Goal: Information Seeking & Learning: Understand process/instructions

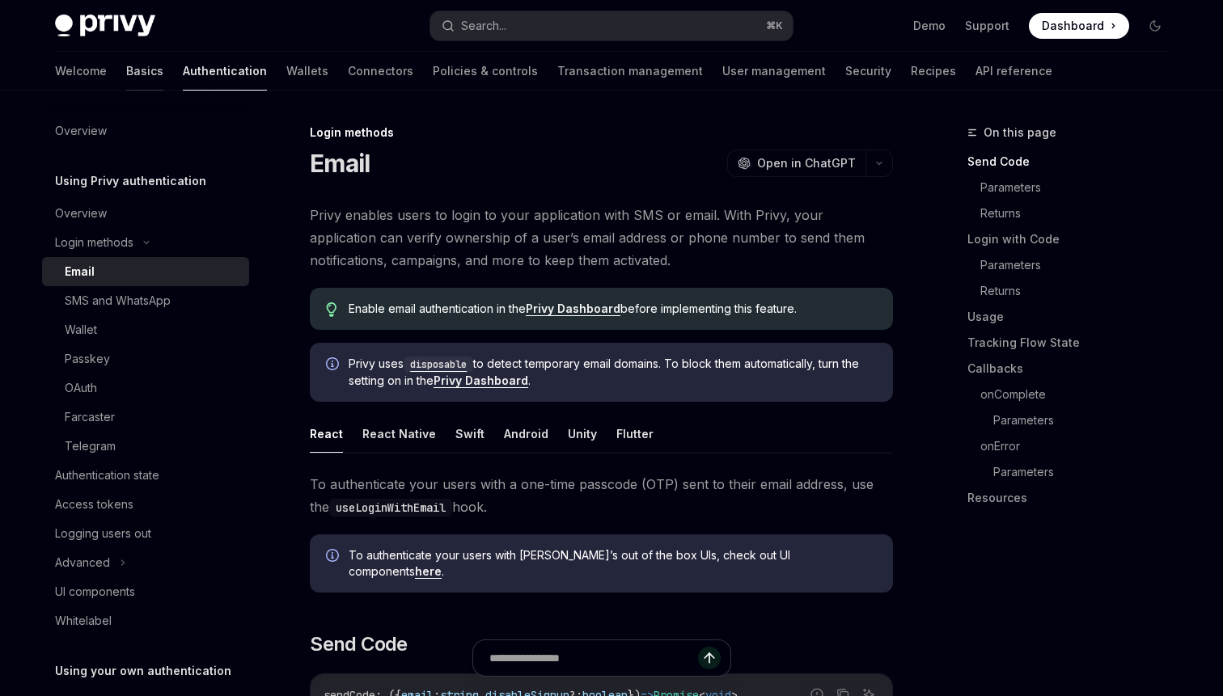
click at [126, 75] on link "Basics" at bounding box center [144, 71] width 37 height 39
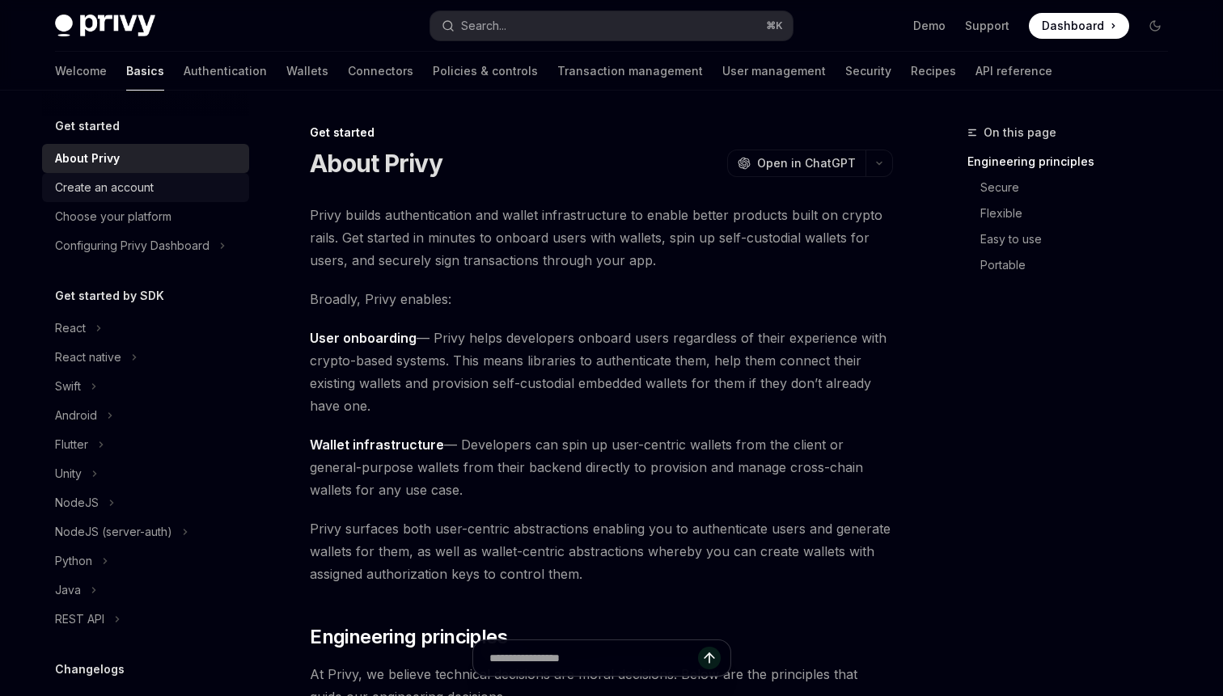
click at [125, 192] on div "Create an account" at bounding box center [104, 187] width 99 height 19
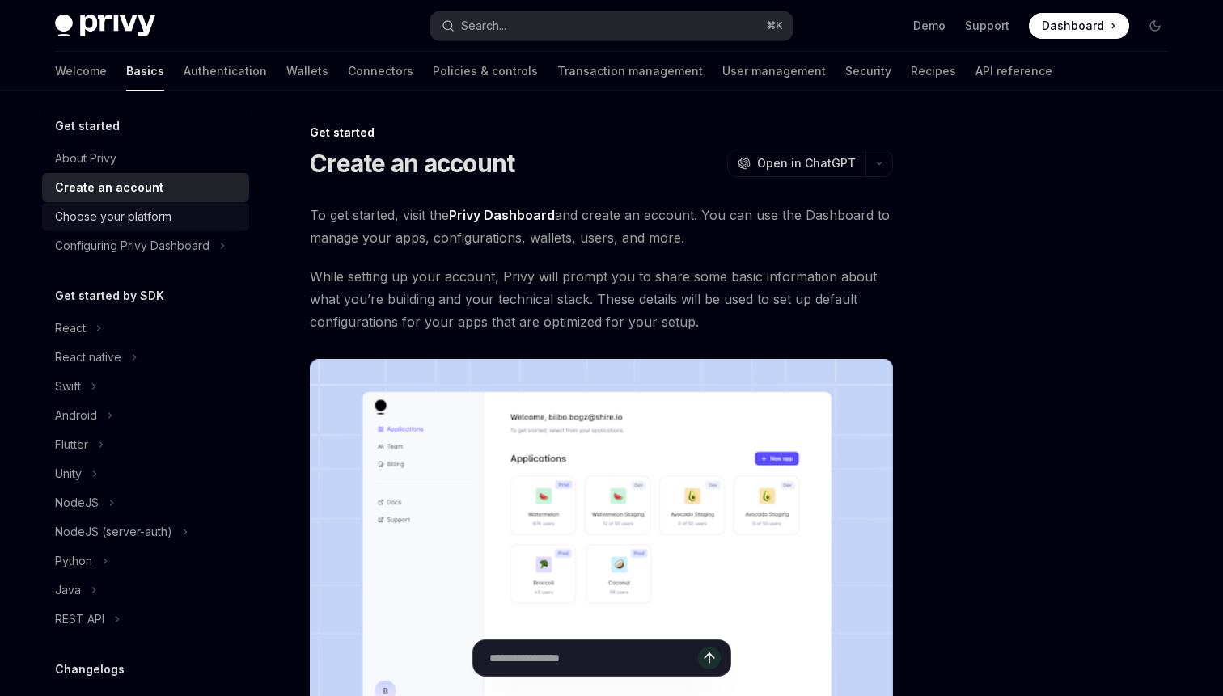
click at [139, 221] on div "Choose your platform" at bounding box center [113, 216] width 116 height 19
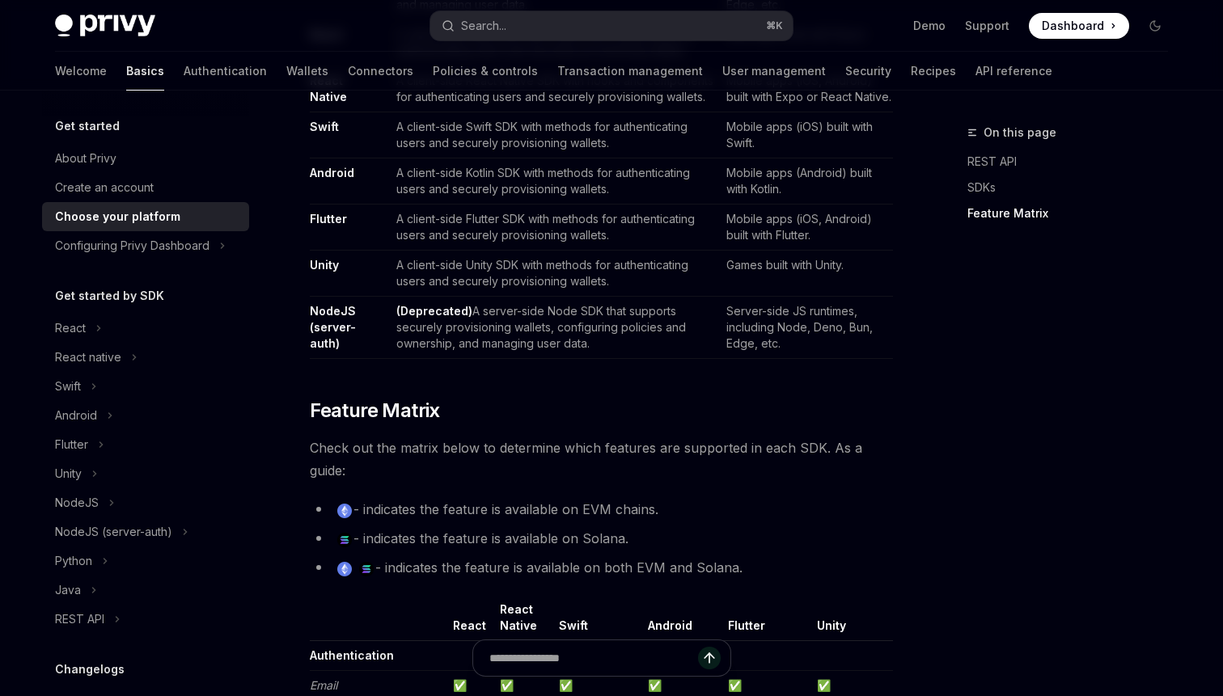
scroll to position [1156, 0]
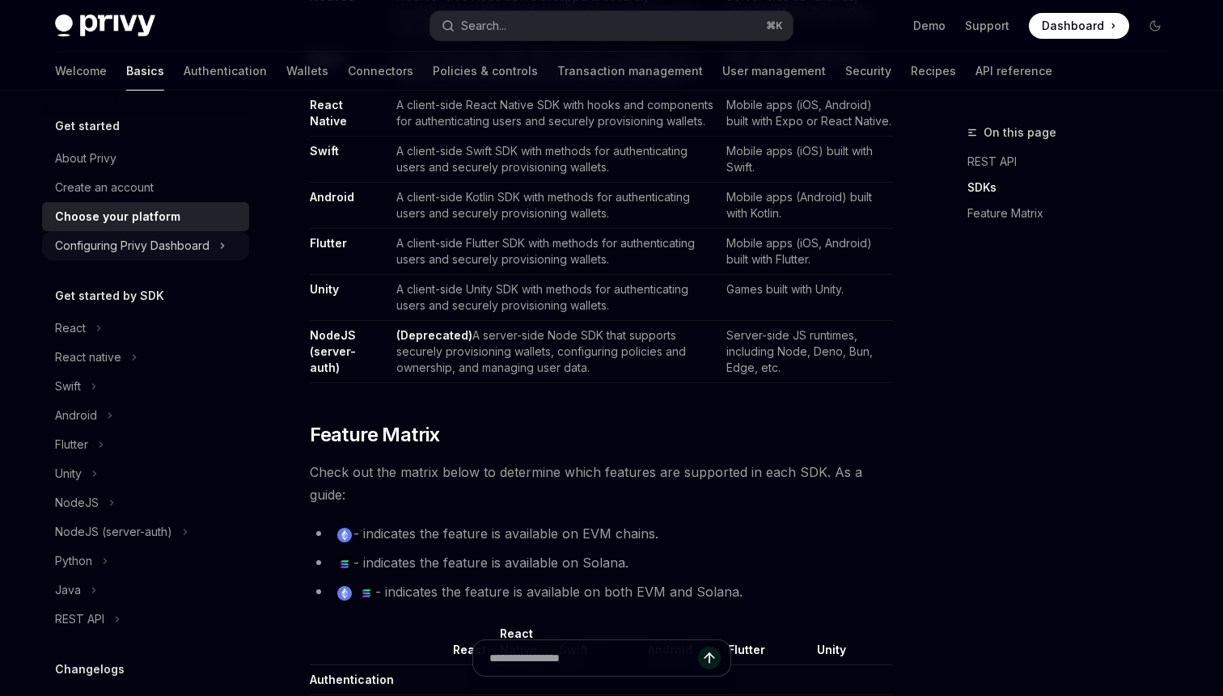
click at [169, 256] on div "Configuring Privy Dashboard" at bounding box center [145, 245] width 207 height 29
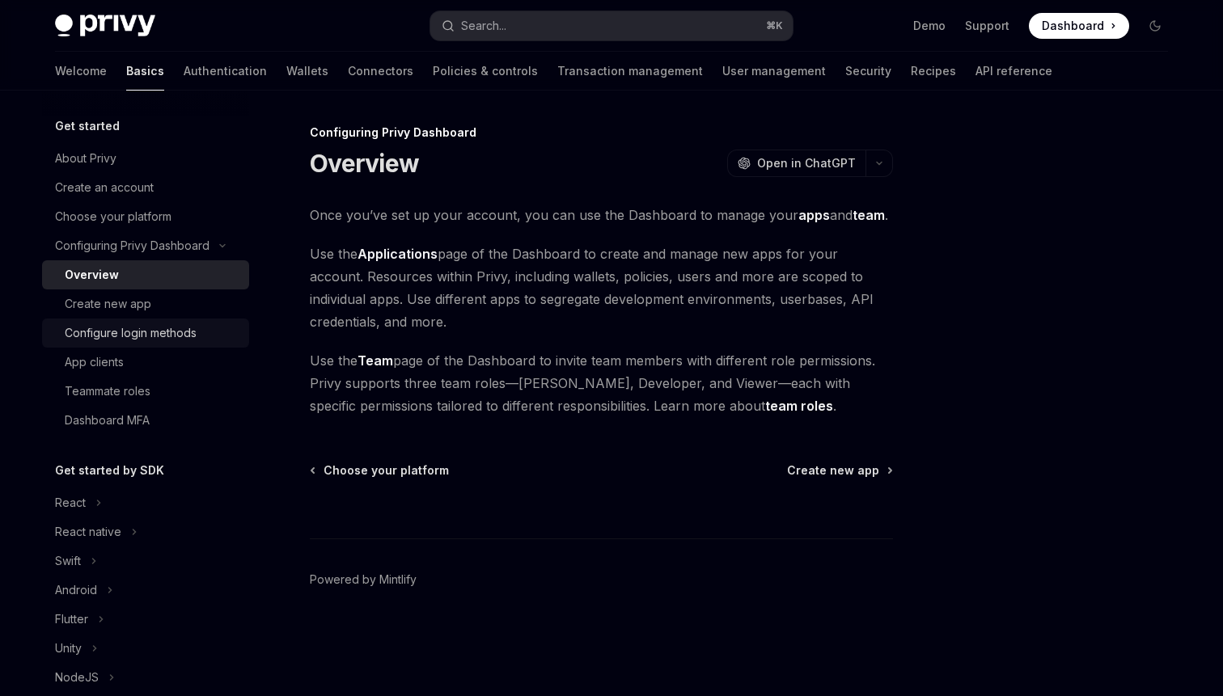
click at [137, 319] on link "Configure login methods" at bounding box center [145, 333] width 207 height 29
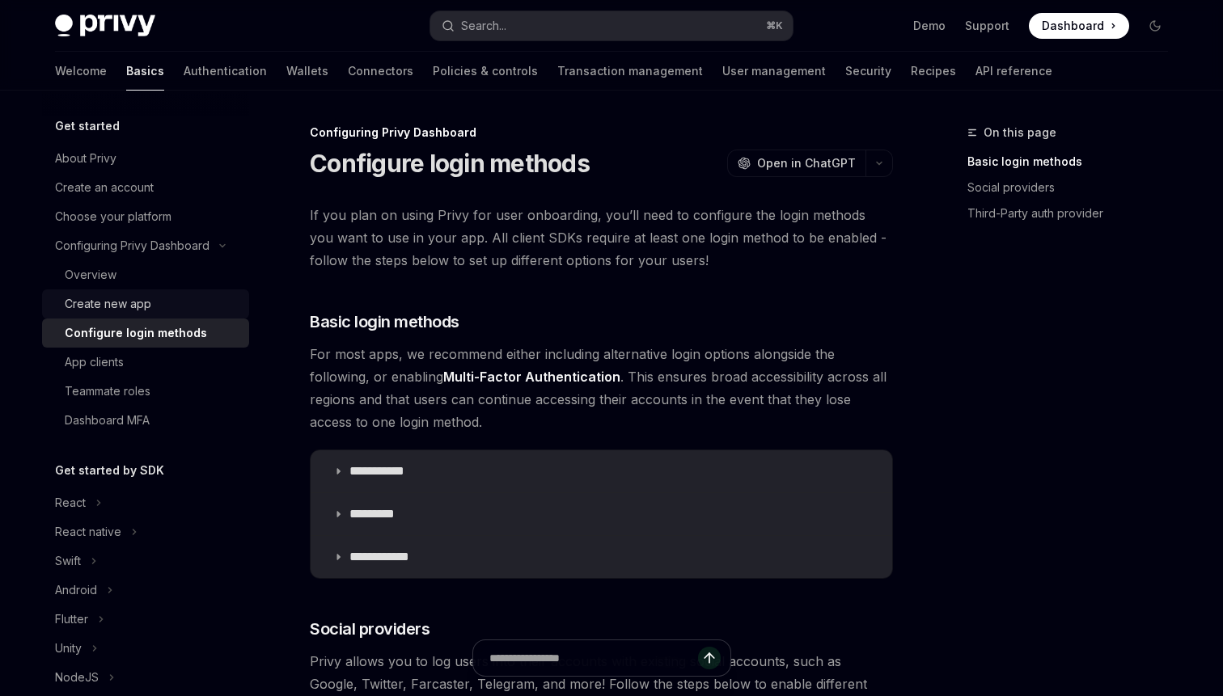
click at [174, 307] on div "Create new app" at bounding box center [152, 303] width 175 height 19
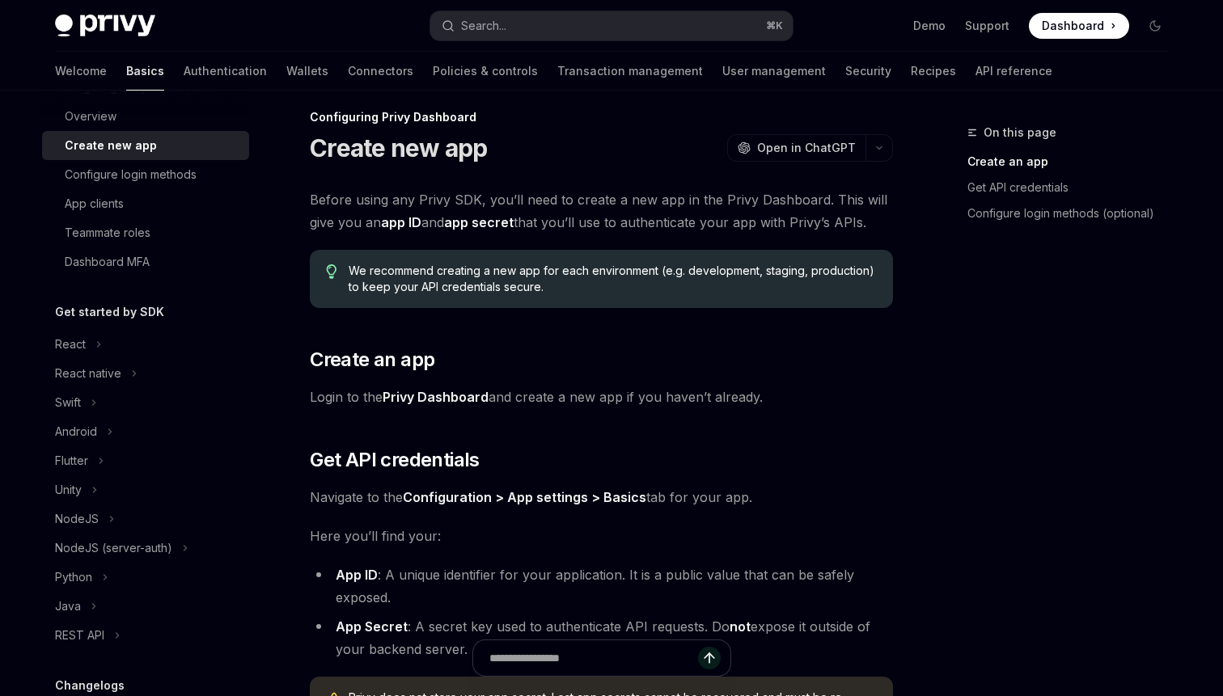
scroll to position [148, 0]
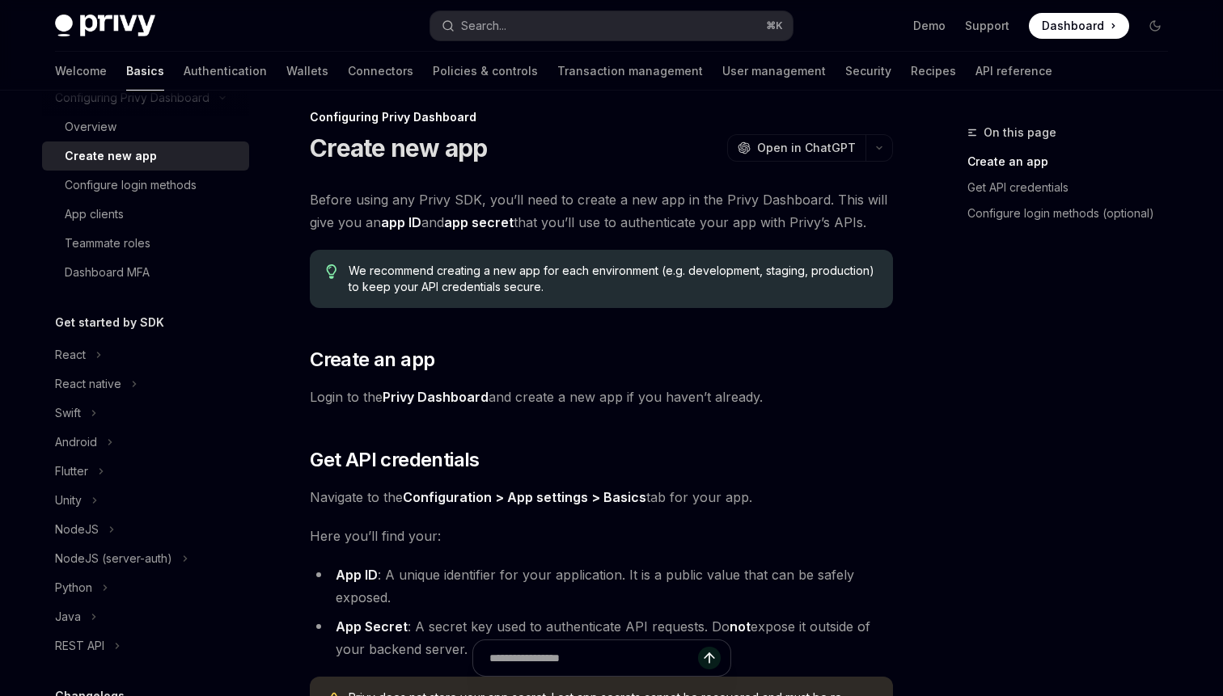
click at [119, 19] on img at bounding box center [105, 26] width 100 height 23
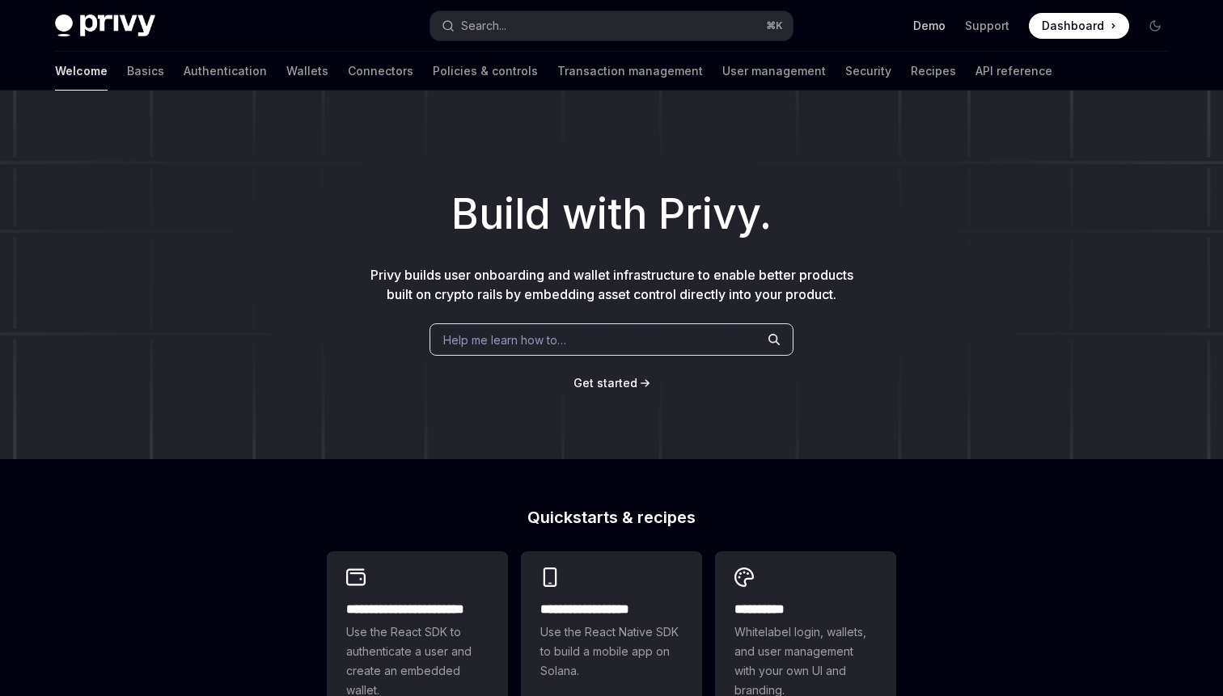
click at [932, 22] on link "Demo" at bounding box center [929, 26] width 32 height 16
click at [132, 20] on img at bounding box center [105, 26] width 100 height 23
type textarea "*"
